Goal: Navigation & Orientation: Find specific page/section

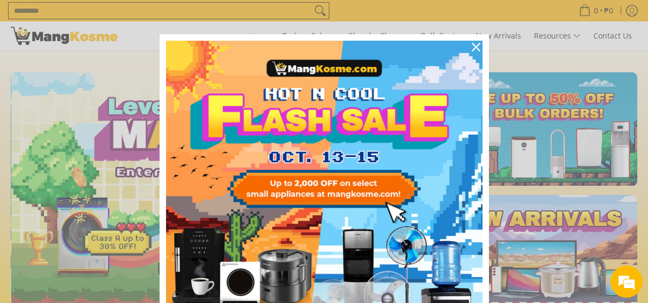
scroll to position [0, 415]
click at [472, 49] on icon "close icon" at bounding box center [476, 47] width 9 height 9
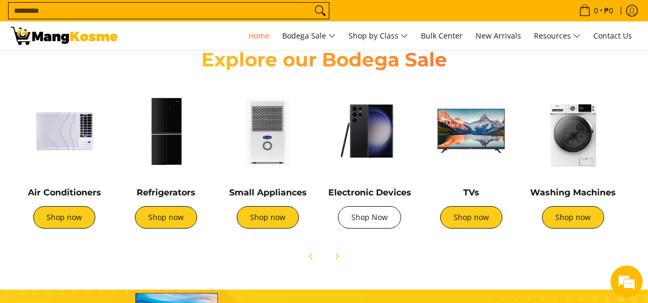
scroll to position [0, 1245]
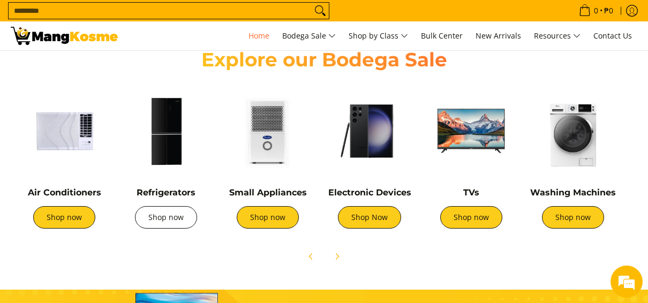
click at [179, 220] on link "Shop now" at bounding box center [166, 217] width 62 height 22
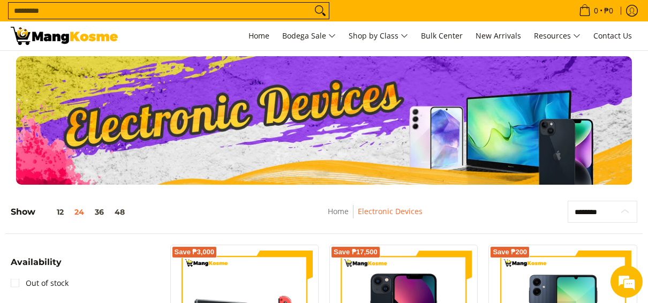
click at [588, 210] on select "**********" at bounding box center [603, 212] width 70 height 22
click at [204, 210] on div "Show 12 24 36 48" at bounding box center [133, 217] width 245 height 33
click at [98, 211] on button "36" at bounding box center [99, 212] width 20 height 9
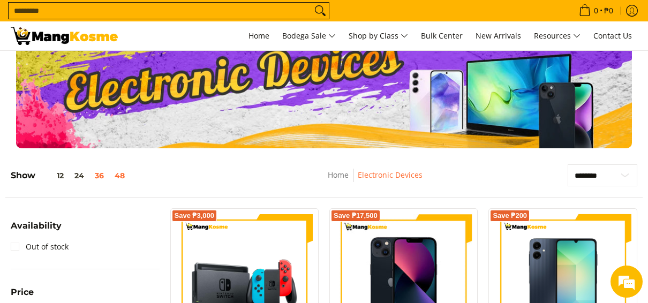
click at [117, 164] on div "**********" at bounding box center [323, 164] width 637 height 0
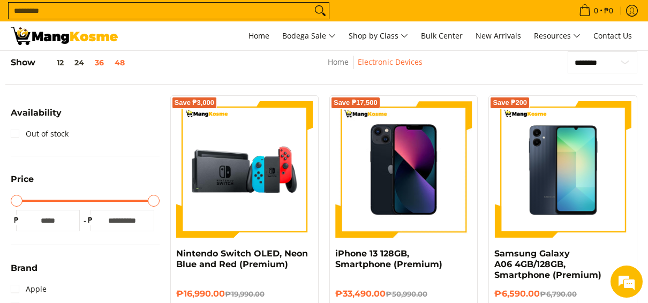
click at [125, 61] on button "48" at bounding box center [119, 62] width 21 height 9
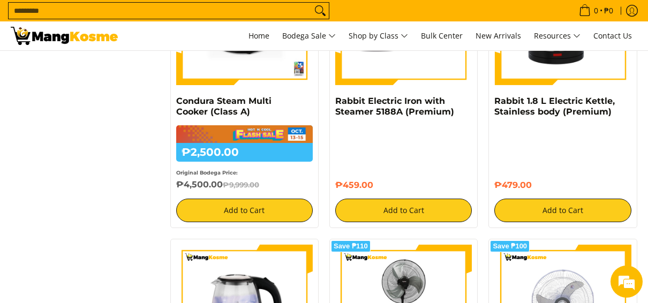
scroll to position [1660, 0]
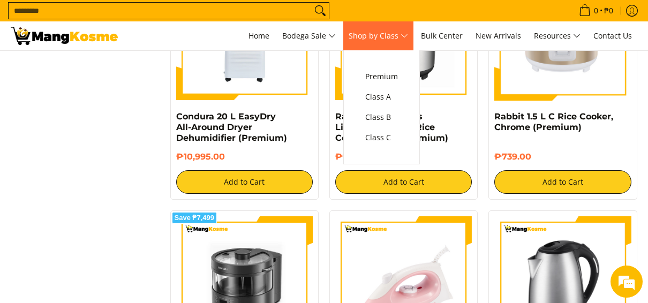
click at [403, 36] on span "Shop by Class" at bounding box center [378, 35] width 59 height 13
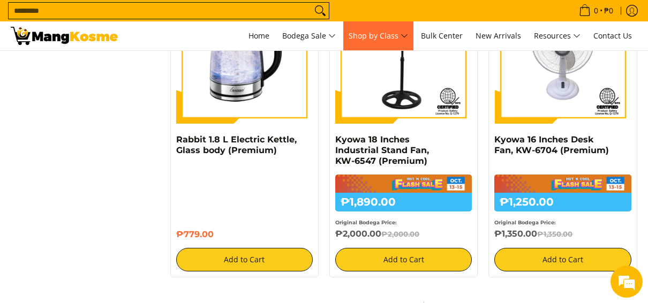
scroll to position [2202, 0]
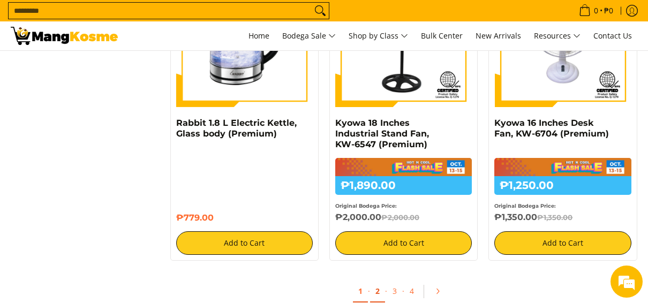
click at [379, 289] on link "2" at bounding box center [377, 292] width 15 height 22
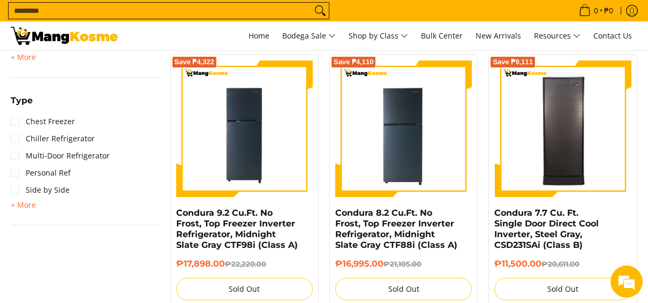
scroll to position [803, 0]
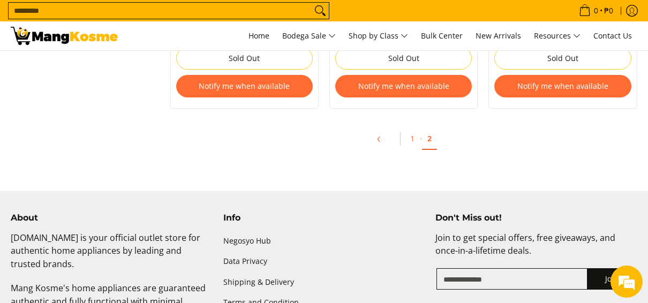
scroll to position [3160, 0]
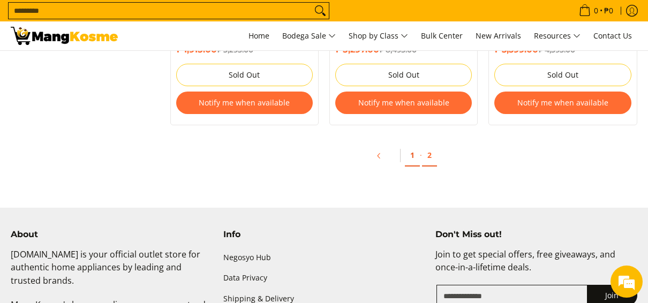
click at [415, 148] on link "1" at bounding box center [412, 156] width 15 height 22
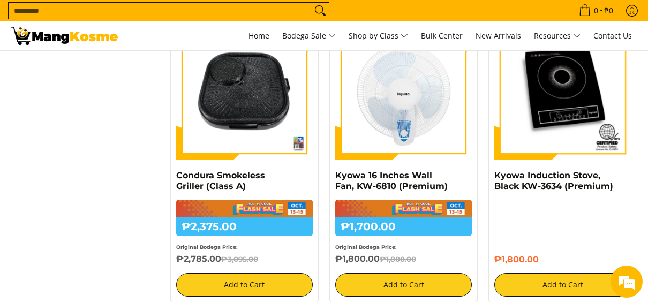
scroll to position [2444, 0]
